Goal: Check status: Check status

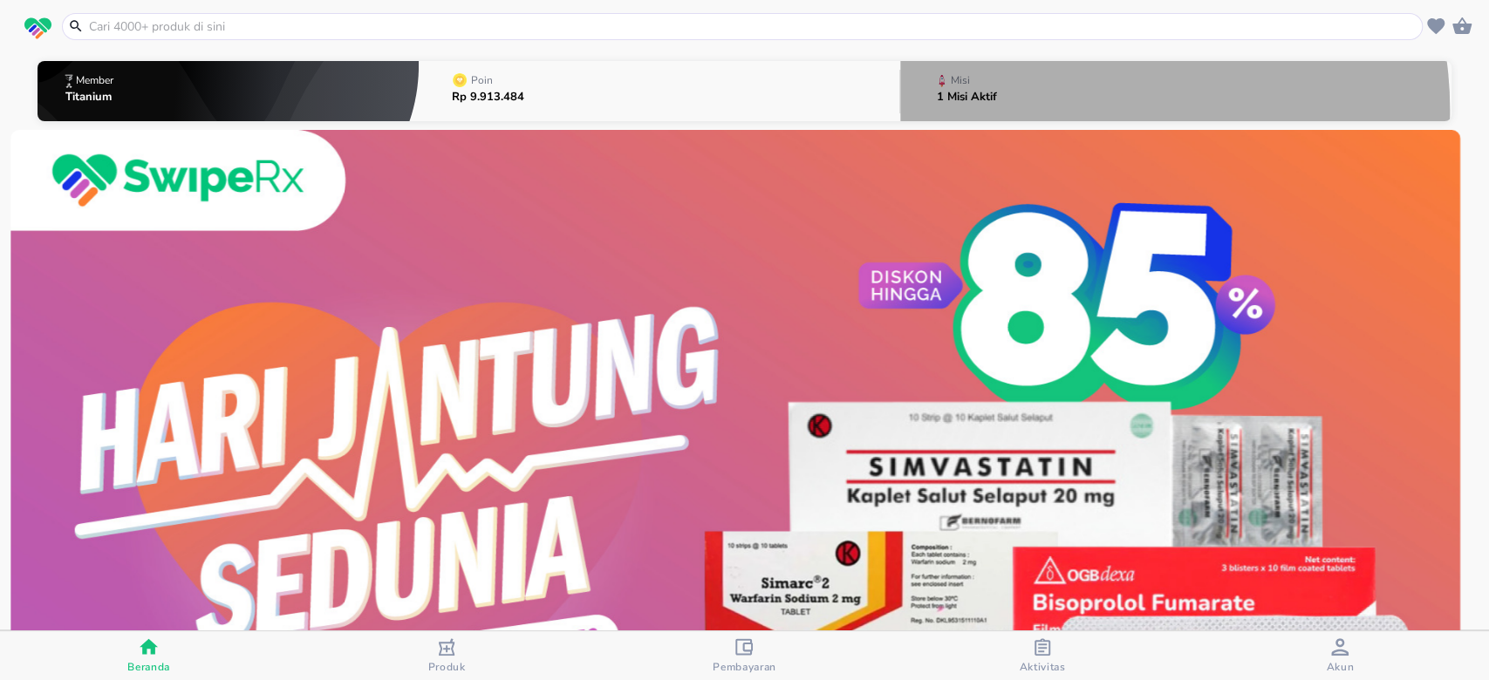
click at [1072, 110] on button "Misi 1 Misi Aktif" at bounding box center [1175, 91] width 551 height 69
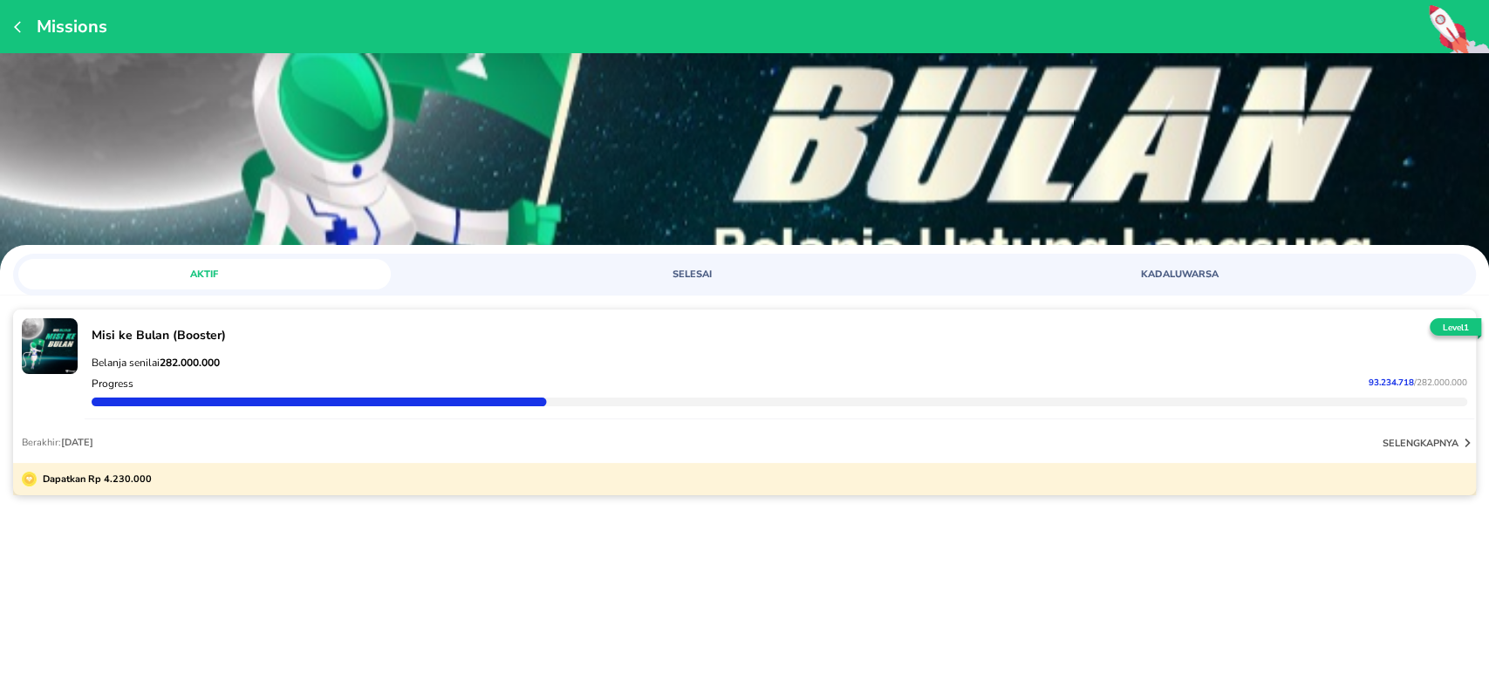
click at [1425, 415] on div "Belanja senilai 282.000.000 Progress 93.234.718 / 282.000.000" at bounding box center [780, 382] width 1390 height 76
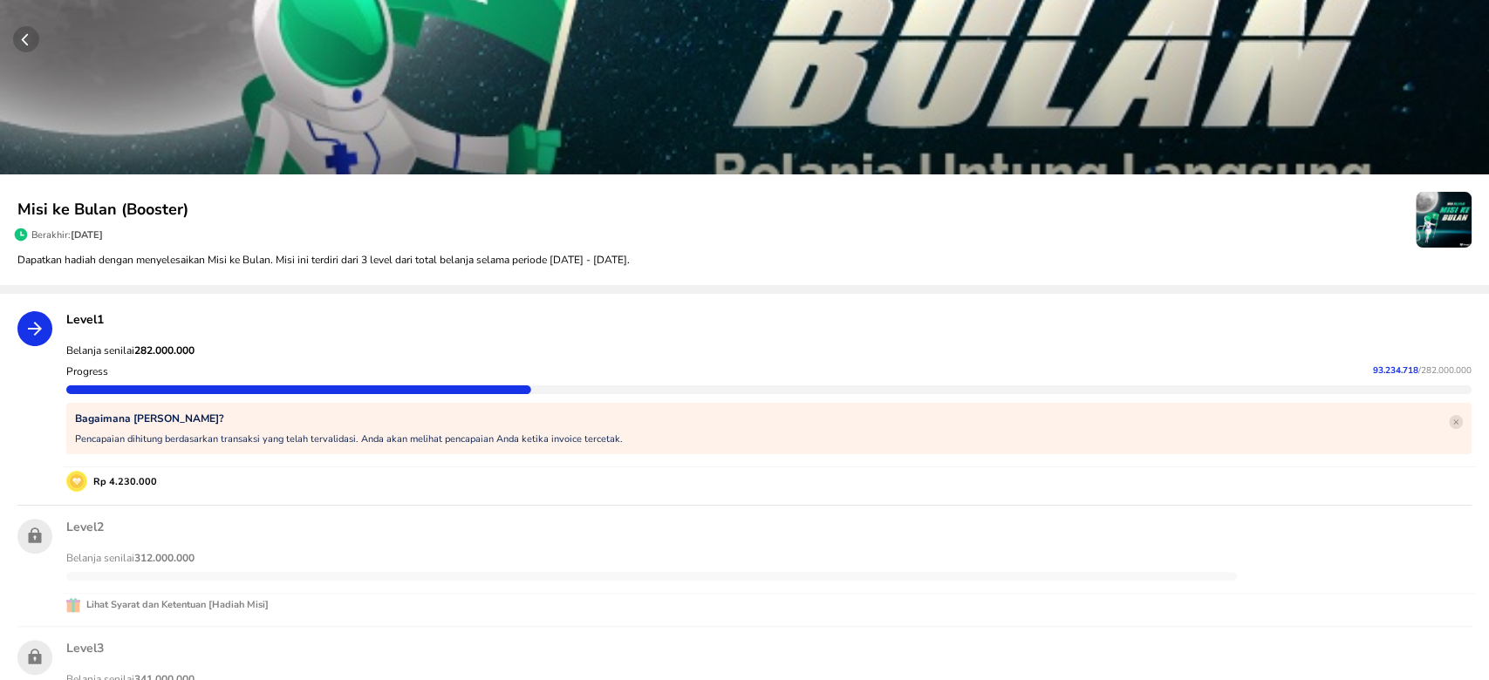
click at [1373, 372] on span "93.234.718" at bounding box center [1395, 371] width 45 height 12
copy p "93.234.718"
